Goal: Answer question/provide support

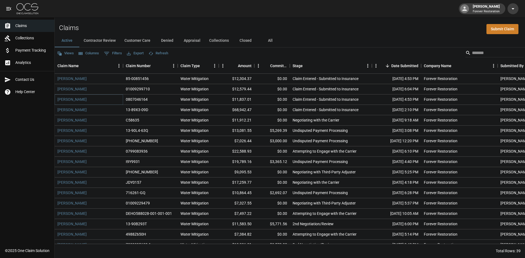
click at [62, 101] on link "[PERSON_NAME]" at bounding box center [71, 99] width 29 height 5
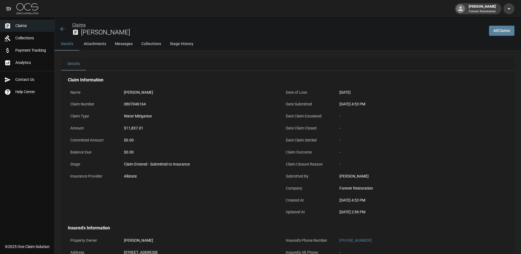
click at [81, 25] on link "Claims" at bounding box center [78, 24] width 13 height 5
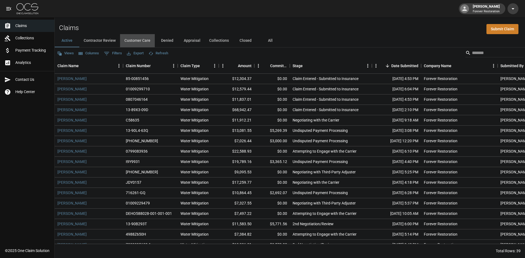
click at [148, 42] on button "Customer Care" at bounding box center [137, 40] width 35 height 13
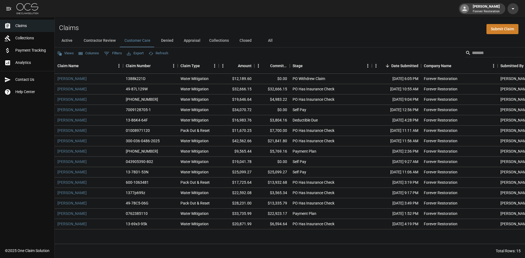
click at [64, 37] on button "Active" at bounding box center [67, 40] width 25 height 13
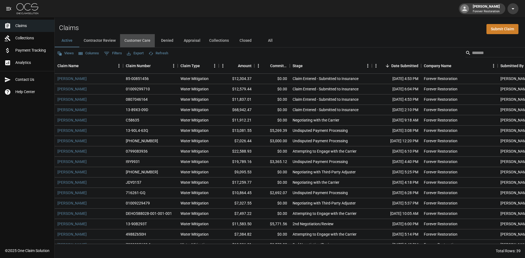
click at [130, 43] on button "Customer Care" at bounding box center [137, 40] width 35 height 13
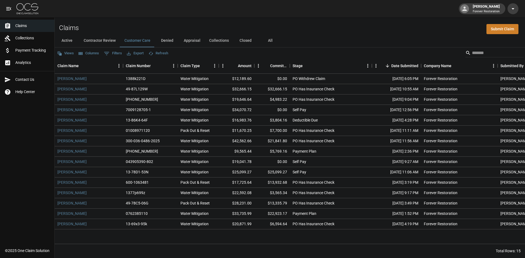
click at [73, 42] on button "Active" at bounding box center [67, 40] width 25 height 13
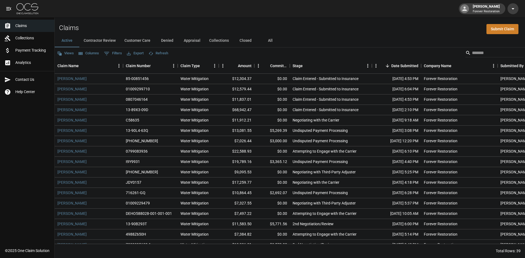
click at [136, 42] on button "Customer Care" at bounding box center [137, 40] width 35 height 13
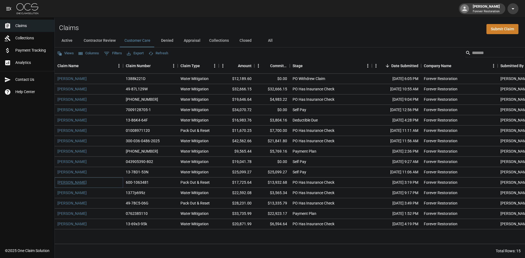
click at [78, 182] on link "[PERSON_NAME]" at bounding box center [71, 182] width 29 height 5
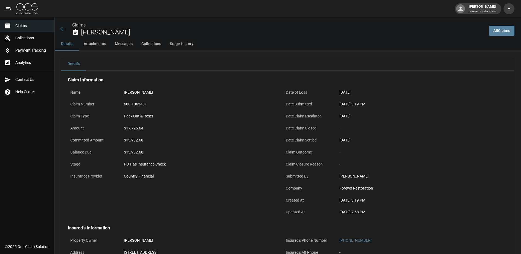
drag, startPoint x: 376, startPoint y: 211, endPoint x: 357, endPoint y: 211, distance: 18.3
click at [357, 211] on div "[DATE] 2:58 PM" at bounding box center [414, 212] width 150 height 6
click at [380, 197] on div "[DATE] 3:19 PM" at bounding box center [414, 200] width 155 height 11
drag, startPoint x: 378, startPoint y: 199, endPoint x: 336, endPoint y: 198, distance: 41.8
click at [336, 198] on div "Created At [DATE] 3:19 PM" at bounding box center [387, 201] width 209 height 12
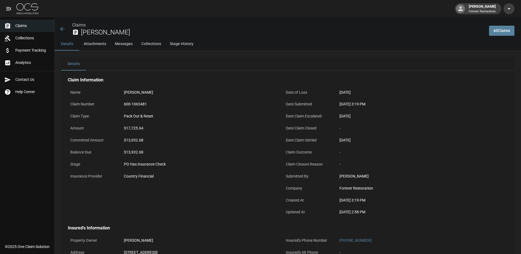
drag, startPoint x: 369, startPoint y: 94, endPoint x: 333, endPoint y: 92, distance: 36.1
click at [333, 92] on div "Date of Loss [DATE]" at bounding box center [387, 93] width 209 height 12
click at [241, 89] on div "[PERSON_NAME]" at bounding box center [198, 92] width 155 height 11
click at [65, 28] on icon at bounding box center [62, 29] width 7 height 7
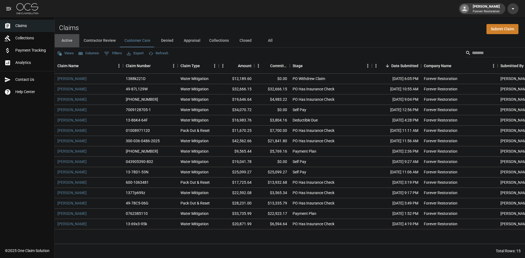
click at [69, 42] on button "Active" at bounding box center [67, 40] width 25 height 13
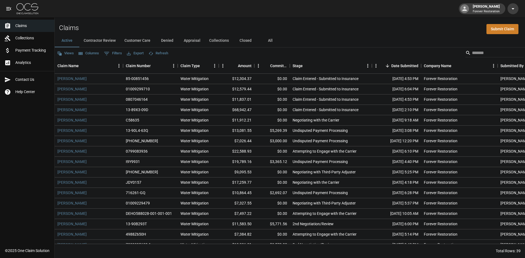
click at [141, 38] on button "Customer Care" at bounding box center [137, 40] width 35 height 13
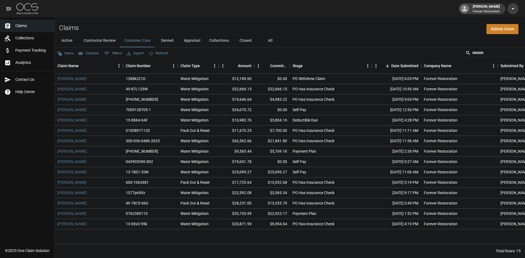
click at [65, 39] on button "Active" at bounding box center [67, 40] width 25 height 13
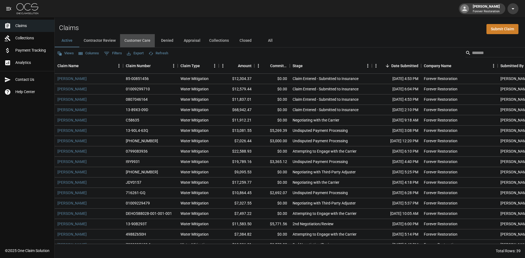
click at [133, 37] on button "Customer Care" at bounding box center [137, 40] width 35 height 13
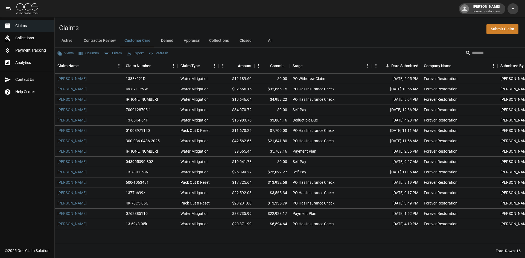
click at [69, 39] on button "Active" at bounding box center [67, 40] width 25 height 13
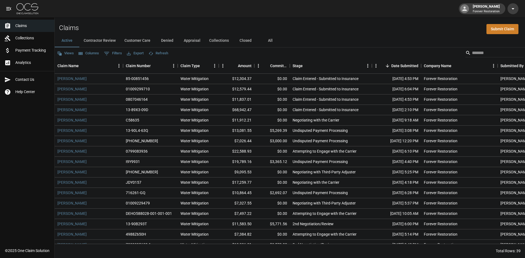
click at [132, 39] on button "Customer Care" at bounding box center [137, 40] width 35 height 13
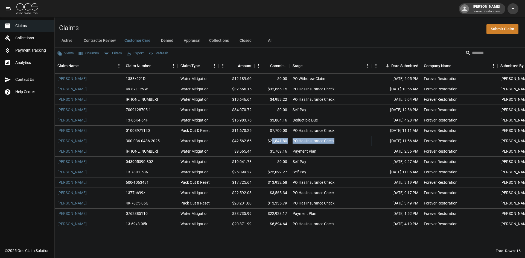
drag, startPoint x: 338, startPoint y: 139, endPoint x: 272, endPoint y: 139, distance: 65.9
click at [272, 139] on div "[PERSON_NAME] 300-036-0486-2025 Water Mitigation $42,562.66 $21,841.80 PO Has I…" at bounding box center [310, 141] width 511 height 10
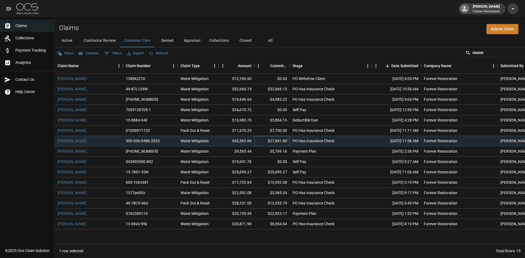
click at [257, 142] on div "$21,841.80" at bounding box center [272, 141] width 36 height 10
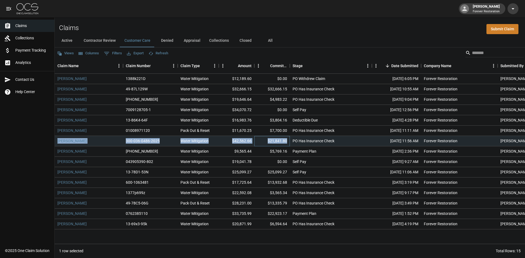
drag, startPoint x: 288, startPoint y: 139, endPoint x: 55, endPoint y: 141, distance: 233.7
click at [55, 141] on div "[PERSON_NAME] 300-036-0486-2025 Water Mitigation $42,562.66 $21,841.80 PO Has I…" at bounding box center [310, 141] width 511 height 10
click at [82, 141] on link "[PERSON_NAME]" at bounding box center [71, 140] width 29 height 5
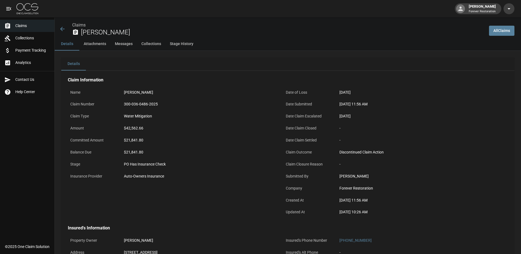
drag, startPoint x: 390, startPoint y: 204, endPoint x: 282, endPoint y: 91, distance: 156.4
click at [282, 91] on div "Date of Loss [DATE] Date Submitted [DATE] 11:56 AM Date Claim Escalated [DATE] …" at bounding box center [384, 150] width 215 height 139
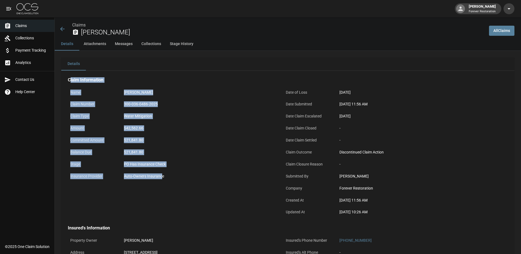
drag, startPoint x: 161, startPoint y: 180, endPoint x: 70, endPoint y: 78, distance: 137.3
click at [70, 78] on div "Claim Information Name [PERSON_NAME] Claim Number 300-036-0486-2025 Claim Type …" at bounding box center [280, 148] width 424 height 142
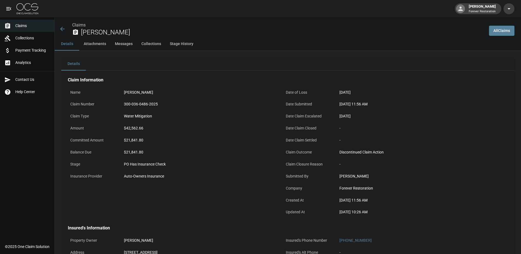
click at [171, 179] on div "Auto-Owners Insurance" at bounding box center [199, 177] width 150 height 6
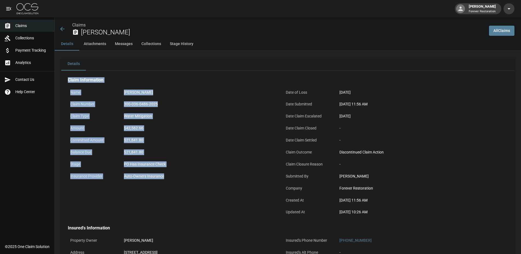
drag, startPoint x: 185, startPoint y: 180, endPoint x: 59, endPoint y: 73, distance: 165.4
click at [113, 82] on div "Name [PERSON_NAME] Claim Number 300-036-0486-2025 Claim Type Water Mitigation A…" at bounding box center [168, 150] width 215 height 139
drag, startPoint x: 169, startPoint y: 177, endPoint x: 64, endPoint y: 73, distance: 147.9
click at [64, 73] on div "Claim Information Name [PERSON_NAME] Claim Number 300-036-0486-2025 Claim Type …" at bounding box center [279, 221] width 437 height 300
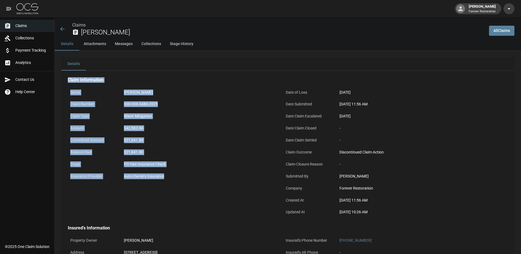
click at [110, 81] on div "Name [PERSON_NAME] Claim Number 300-036-0486-2025 Claim Type Water Mitigation A…" at bounding box center [168, 150] width 215 height 139
drag, startPoint x: 172, startPoint y: 180, endPoint x: 69, endPoint y: 86, distance: 140.7
click at [69, 86] on div "Name [PERSON_NAME] Claim Number 300-036-0486-2025 Claim Type Water Mitigation A…" at bounding box center [168, 150] width 215 height 139
click at [85, 98] on div "Name" at bounding box center [92, 93] width 49 height 12
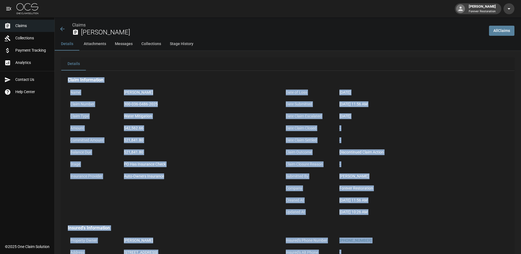
drag, startPoint x: 171, startPoint y: 216, endPoint x: 68, endPoint y: 80, distance: 170.7
click at [68, 80] on div "Claim Information Name [PERSON_NAME] Claim Number 300-036-0486-2025 Claim Type …" at bounding box center [279, 221] width 437 height 300
click at [224, 122] on div "Water Mitigation" at bounding box center [198, 116] width 155 height 11
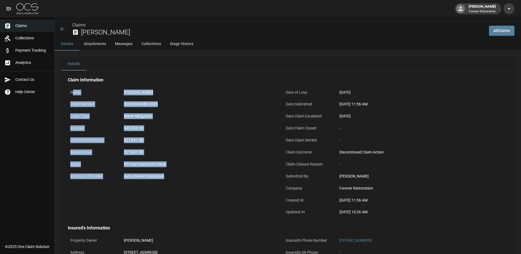
drag, startPoint x: 172, startPoint y: 125, endPoint x: 72, endPoint y: 86, distance: 107.6
click at [72, 86] on div "Name [PERSON_NAME] Claim Number 300-036-0486-2025 Claim Type Water Mitigation A…" at bounding box center [168, 150] width 215 height 139
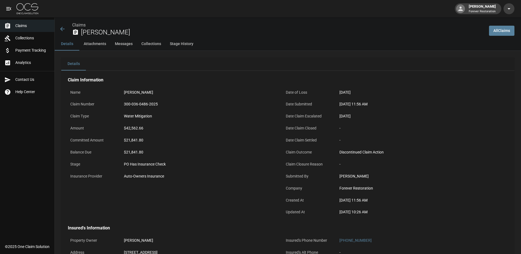
click at [65, 89] on div "Name [PERSON_NAME] Claim Number 300-036-0486-2025 Claim Type Water Mitigation A…" at bounding box center [168, 150] width 215 height 139
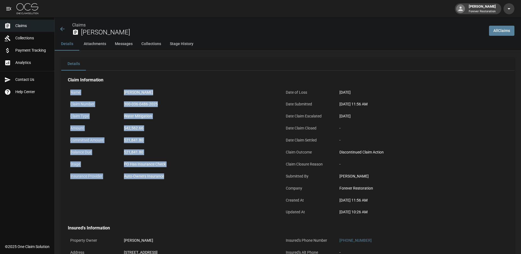
drag, startPoint x: 67, startPoint y: 89, endPoint x: 182, endPoint y: 179, distance: 146.8
click at [182, 179] on div "Name [PERSON_NAME] Claim Number 300-036-0486-2025 Claim Type Water Mitigation A…" at bounding box center [168, 150] width 215 height 139
click at [196, 144] on div "$21,841.80" at bounding box center [198, 140] width 155 height 11
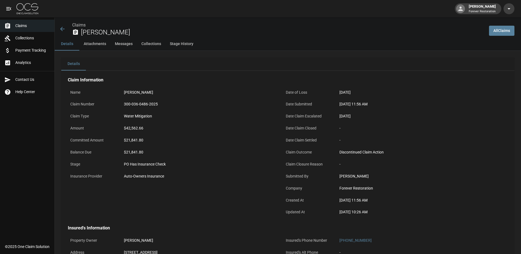
click at [67, 43] on button "Details" at bounding box center [67, 43] width 25 height 13
click at [63, 26] on icon at bounding box center [62, 29] width 7 height 7
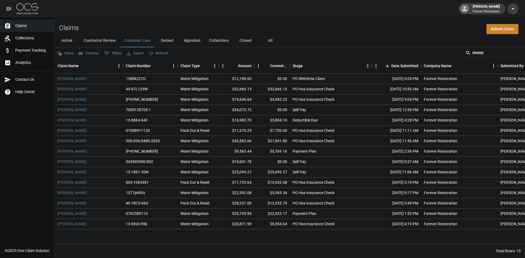
click at [69, 44] on button "Active" at bounding box center [67, 40] width 25 height 13
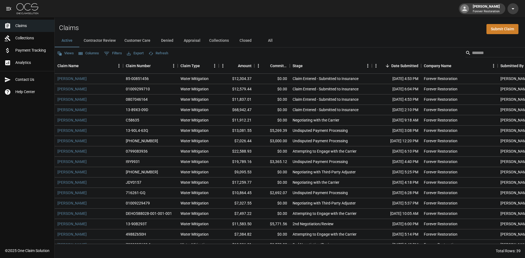
click at [172, 39] on button "Denied" at bounding box center [167, 40] width 25 height 13
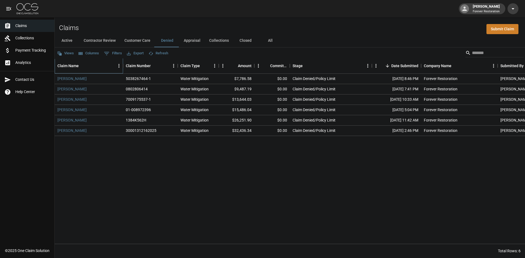
drag, startPoint x: 74, startPoint y: 80, endPoint x: 84, endPoint y: 66, distance: 17.8
click at [84, 66] on div "Claim Name" at bounding box center [85, 65] width 57 height 15
click at [84, 66] on icon "Sort" at bounding box center [82, 65] width 5 height 5
click at [403, 65] on div "Date Submitted" at bounding box center [404, 65] width 27 height 15
click at [398, 63] on div "Date Submitted" at bounding box center [404, 65] width 27 height 15
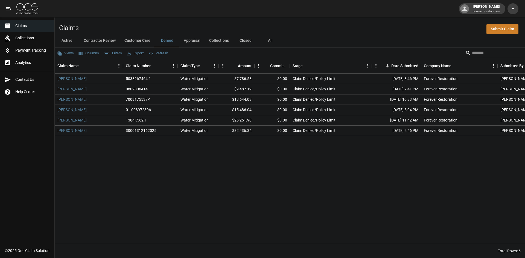
click at [66, 39] on button "Active" at bounding box center [67, 40] width 25 height 13
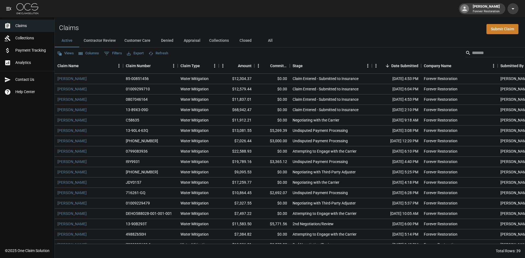
click at [165, 42] on button "Denied" at bounding box center [167, 40] width 25 height 13
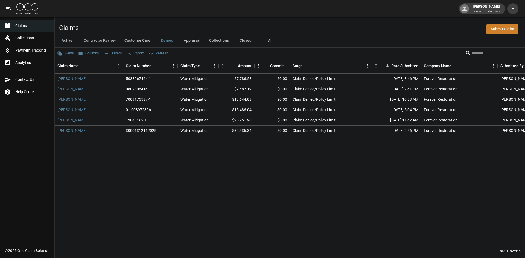
click at [62, 37] on button "Active" at bounding box center [67, 40] width 25 height 13
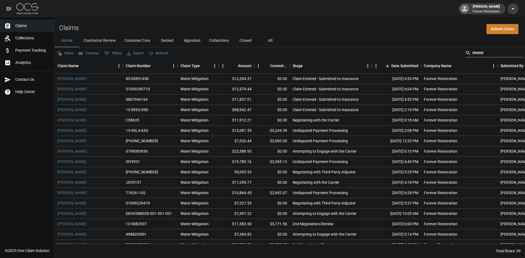
click at [475, 54] on input "Search" at bounding box center [494, 53] width 44 height 9
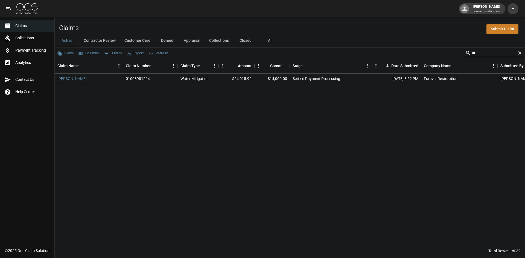
type input "*"
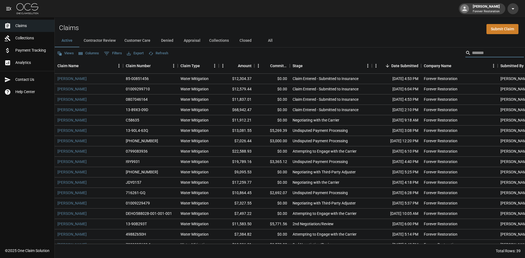
click at [94, 38] on button "Contractor Review" at bounding box center [99, 40] width 41 height 13
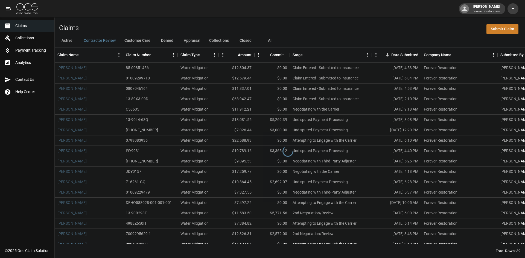
click at [78, 41] on button "Active" at bounding box center [67, 40] width 25 height 13
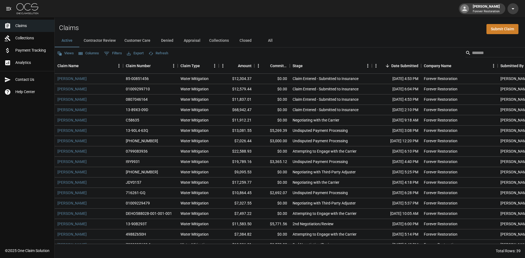
click at [488, 48] on div "Views Columns 0 Filters Export Refresh" at bounding box center [290, 53] width 470 height 11
click at [486, 49] on input "Search" at bounding box center [494, 53] width 44 height 9
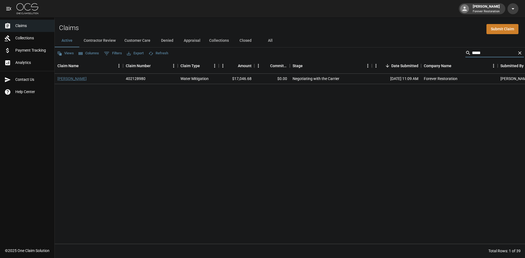
type input "*****"
click at [64, 80] on link "[PERSON_NAME]" at bounding box center [71, 78] width 29 height 5
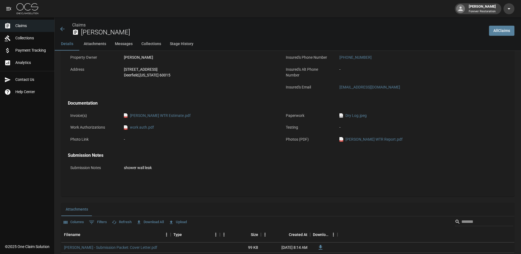
scroll to position [355, 0]
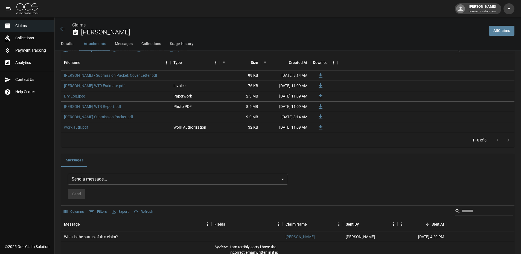
click at [114, 180] on body "[PERSON_NAME] Forever Restoration Claims Collections Payment Tracking Analytics…" at bounding box center [260, 162] width 521 height 1034
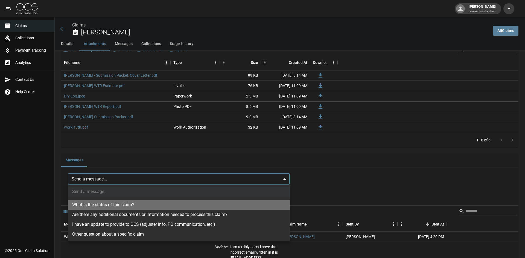
click at [109, 205] on li "What is the status of this claim?" at bounding box center [179, 205] width 222 height 10
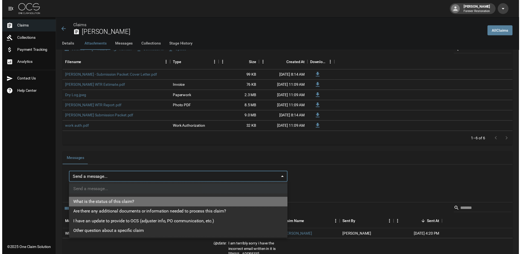
type input "**********"
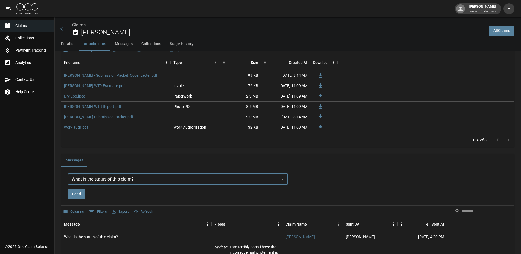
click at [79, 196] on button "Send" at bounding box center [76, 194] width 17 height 10
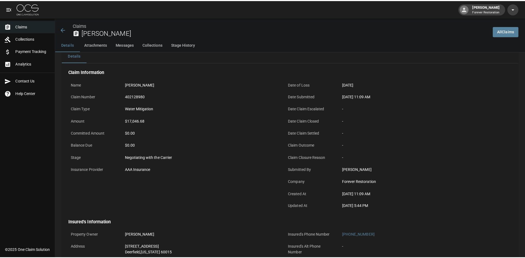
scroll to position [0, 0]
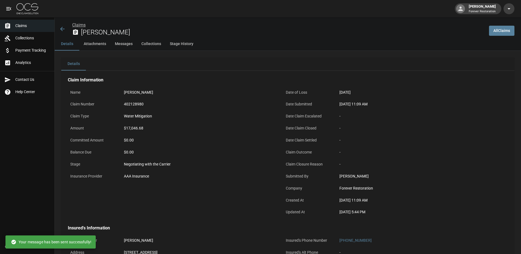
click at [73, 24] on link "Claims" at bounding box center [78, 24] width 13 height 5
